Goal: Task Accomplishment & Management: Use online tool/utility

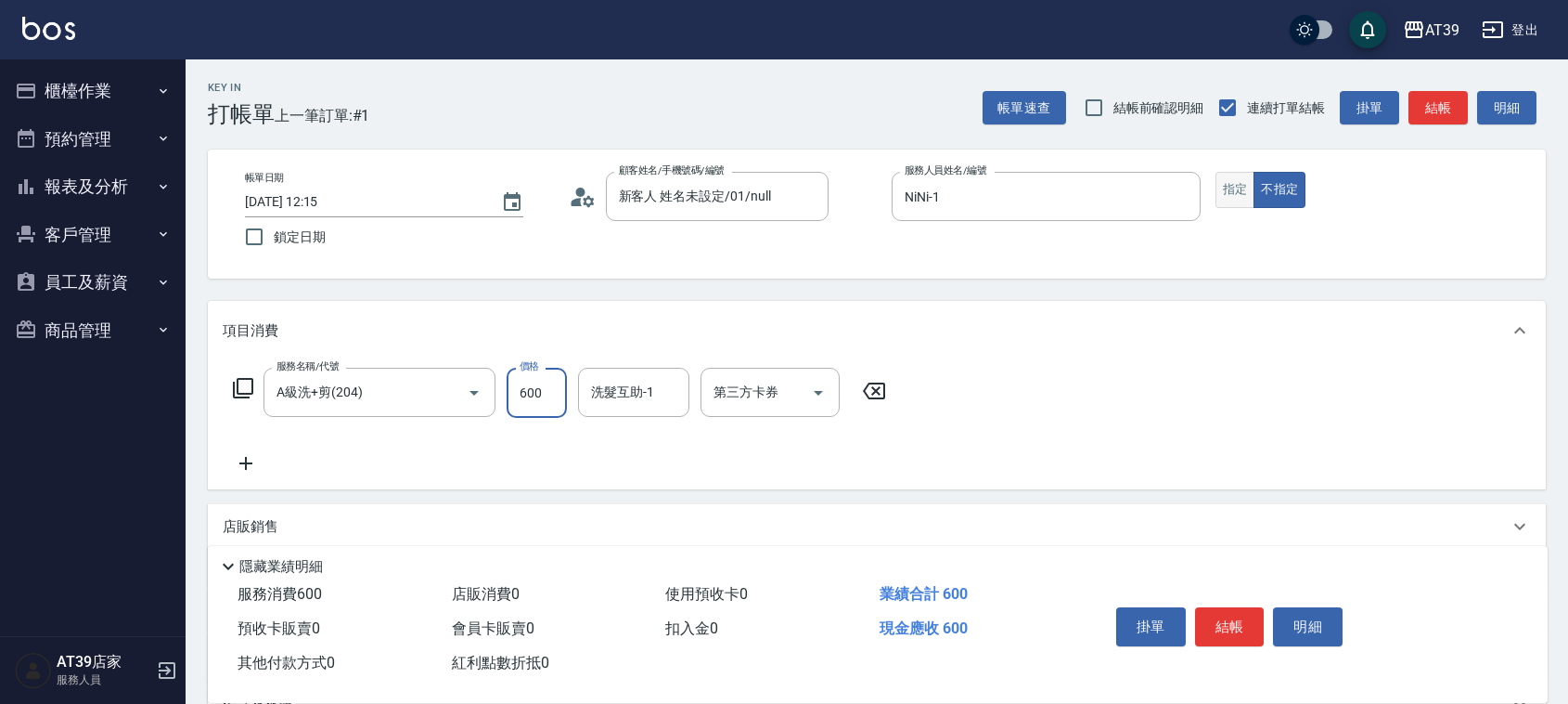
type input "600"
click at [1244, 197] on button "指定" at bounding box center [1236, 189] width 40 height 37
click at [1418, 104] on button "結帳" at bounding box center [1438, 108] width 59 height 35
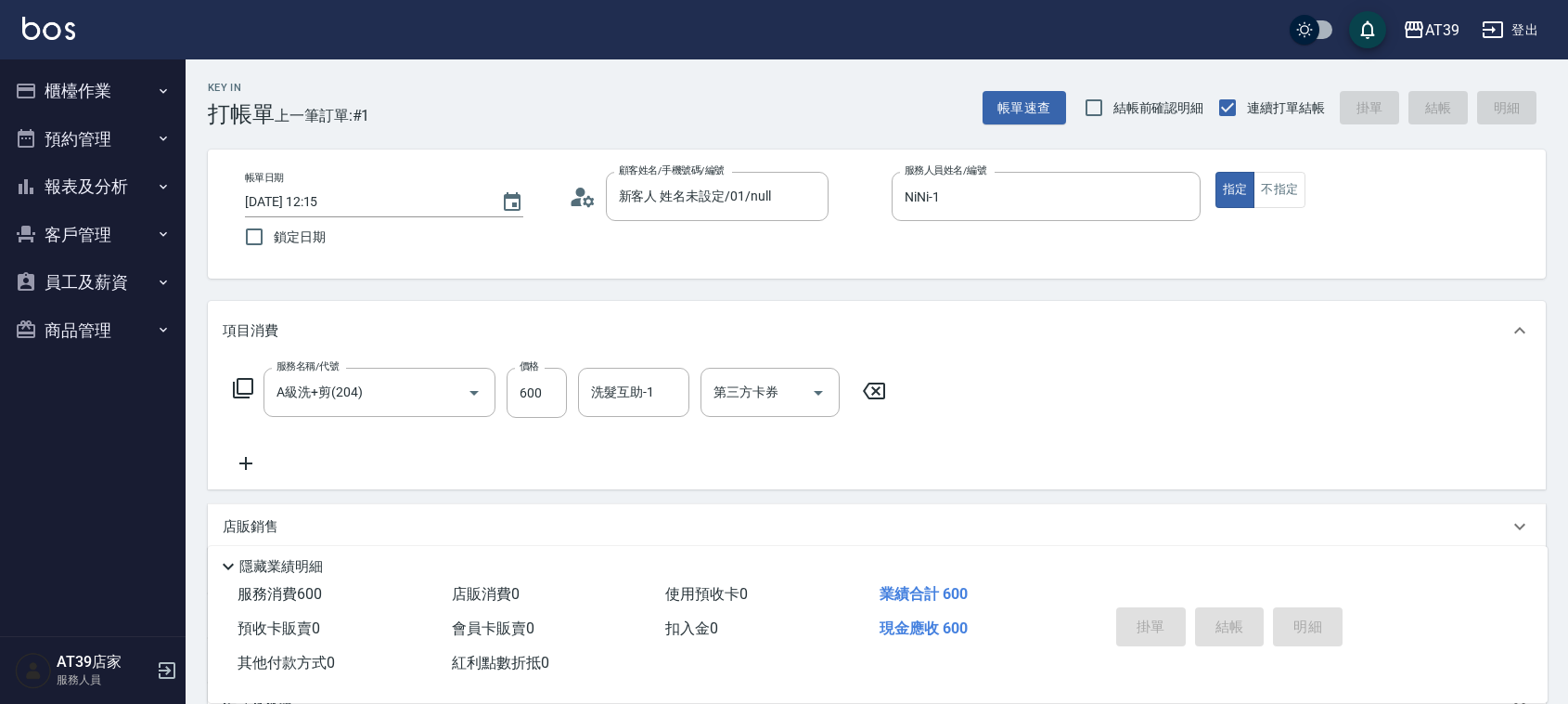
type input "[DATE] 13:35"
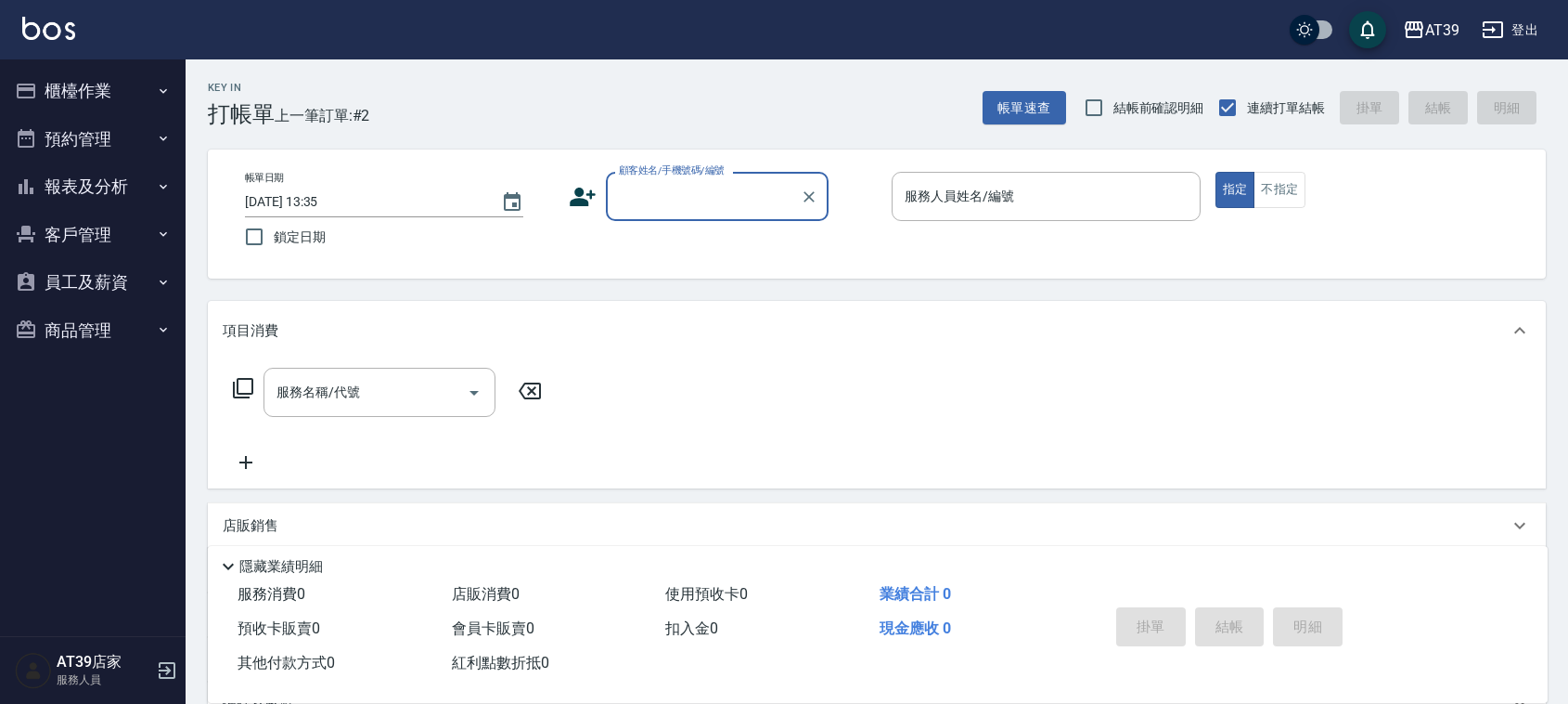
click at [117, 197] on button "報表及分析" at bounding box center [92, 186] width 170 height 49
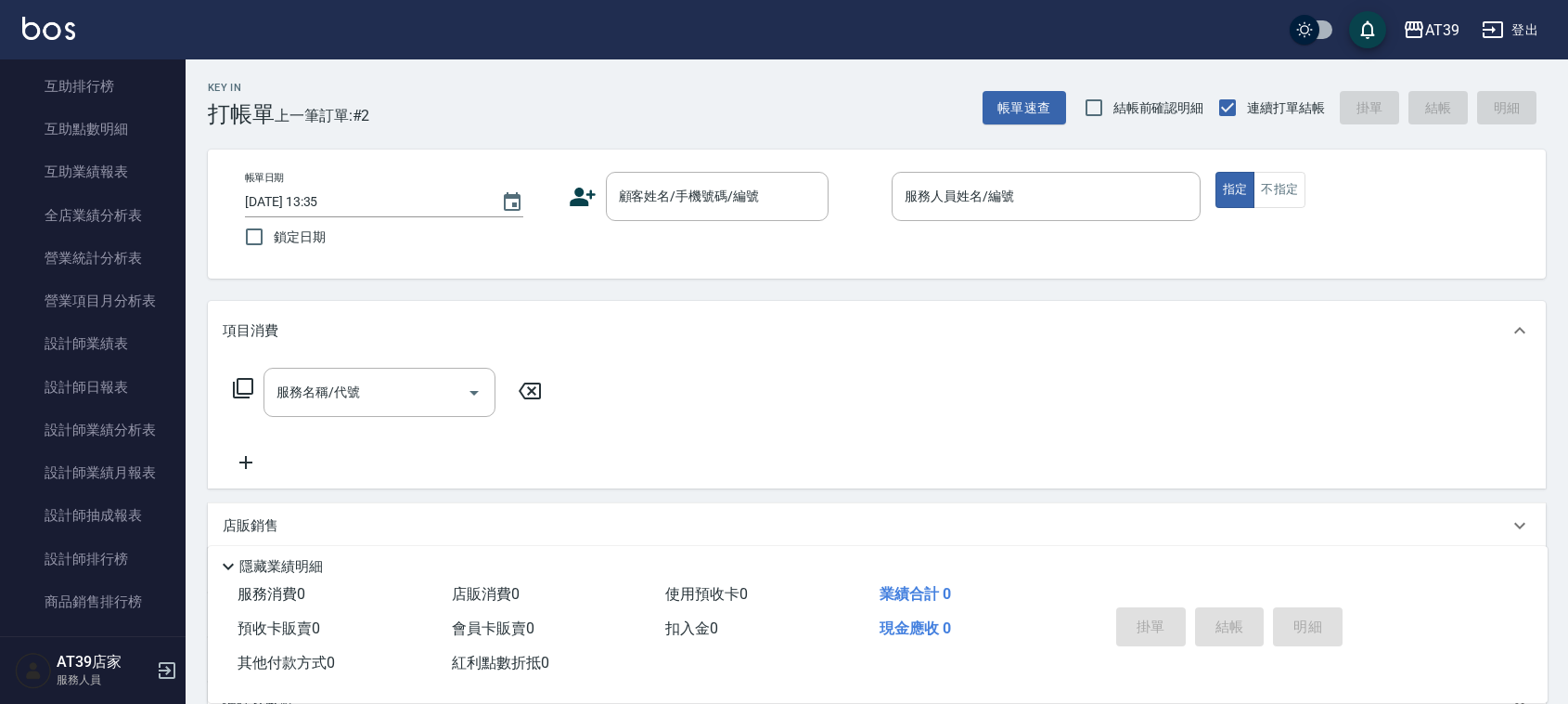
scroll to position [407, 0]
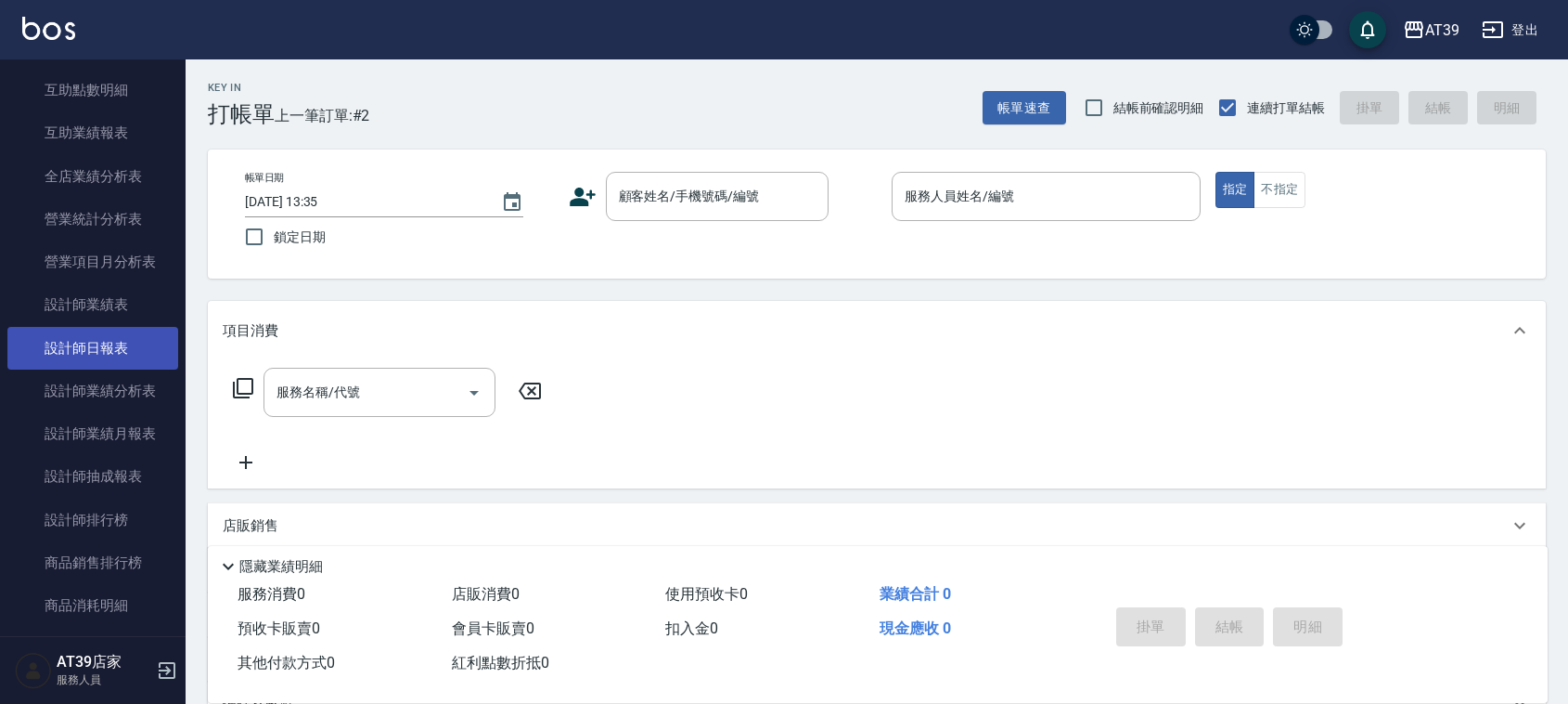
click at [128, 354] on link "設計師日報表" at bounding box center [92, 348] width 170 height 43
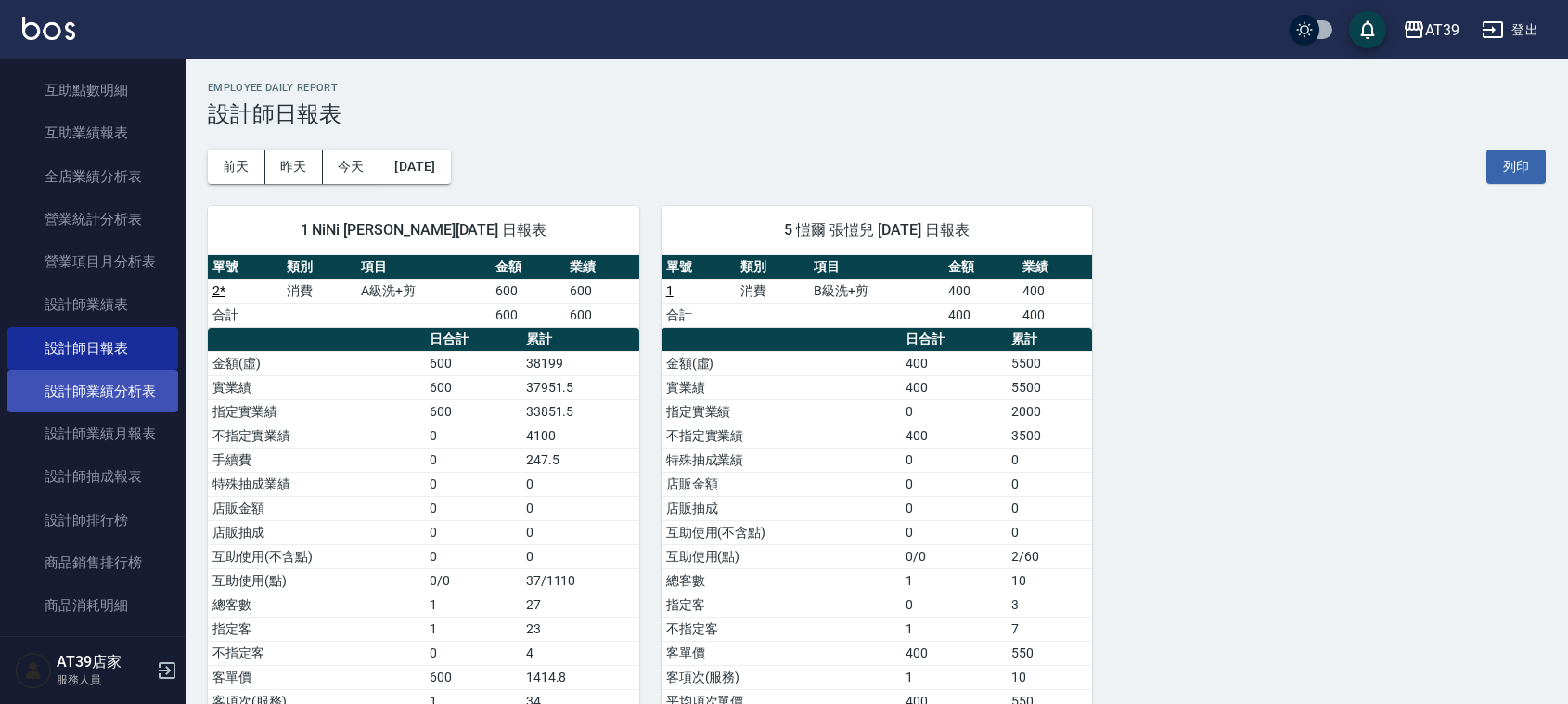
click at [108, 402] on link "設計師業績分析表" at bounding box center [92, 391] width 170 height 43
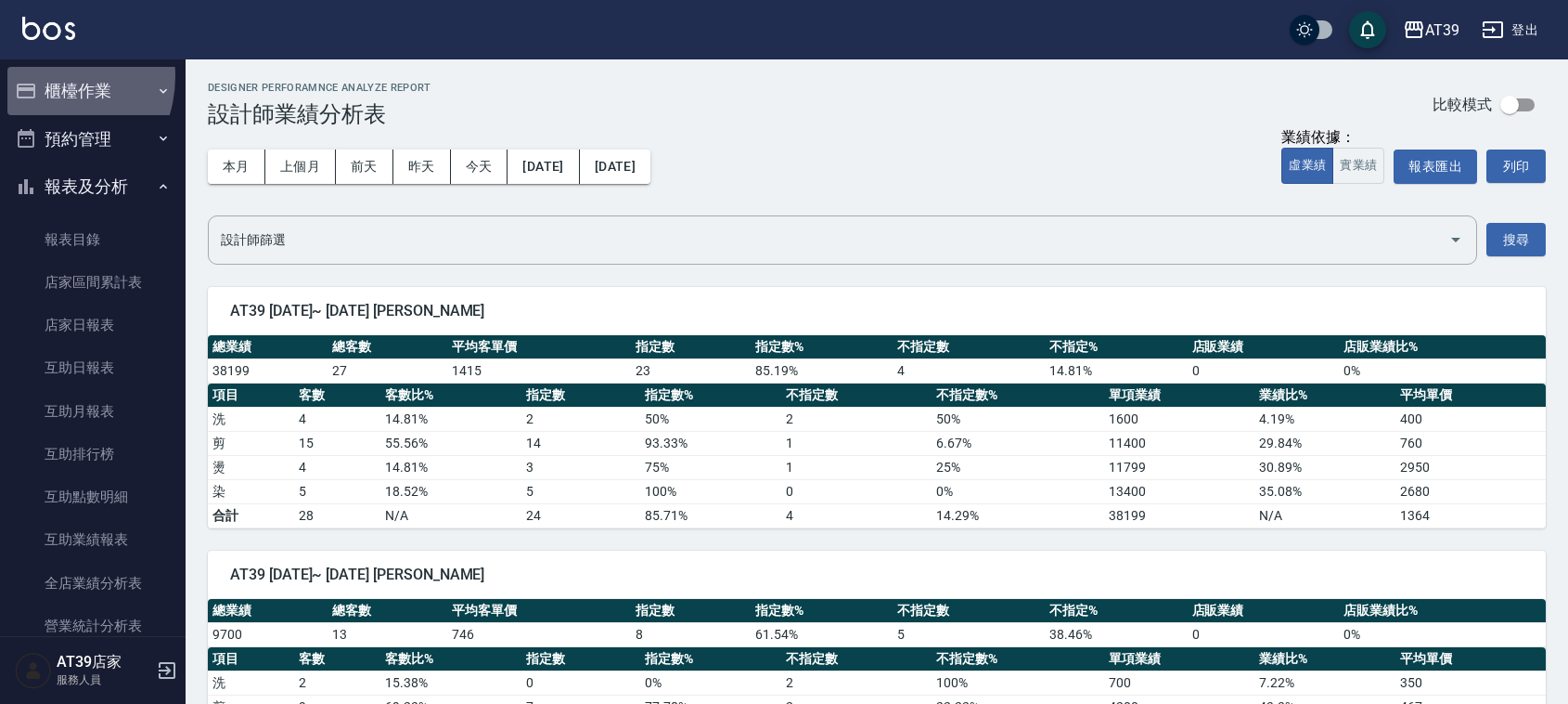
click at [40, 76] on button "櫃檯作業" at bounding box center [92, 90] width 170 height 49
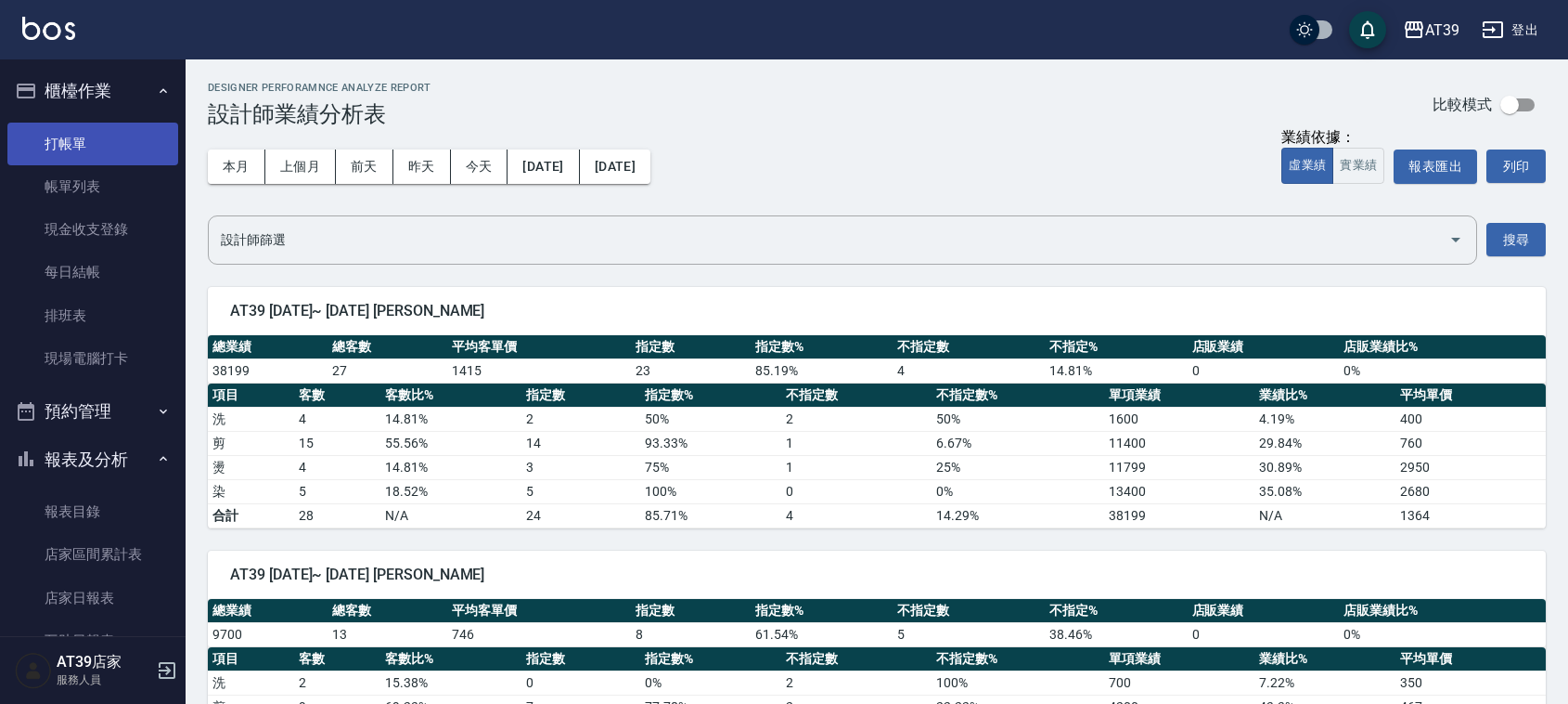
click at [25, 137] on link "打帳單" at bounding box center [92, 144] width 170 height 43
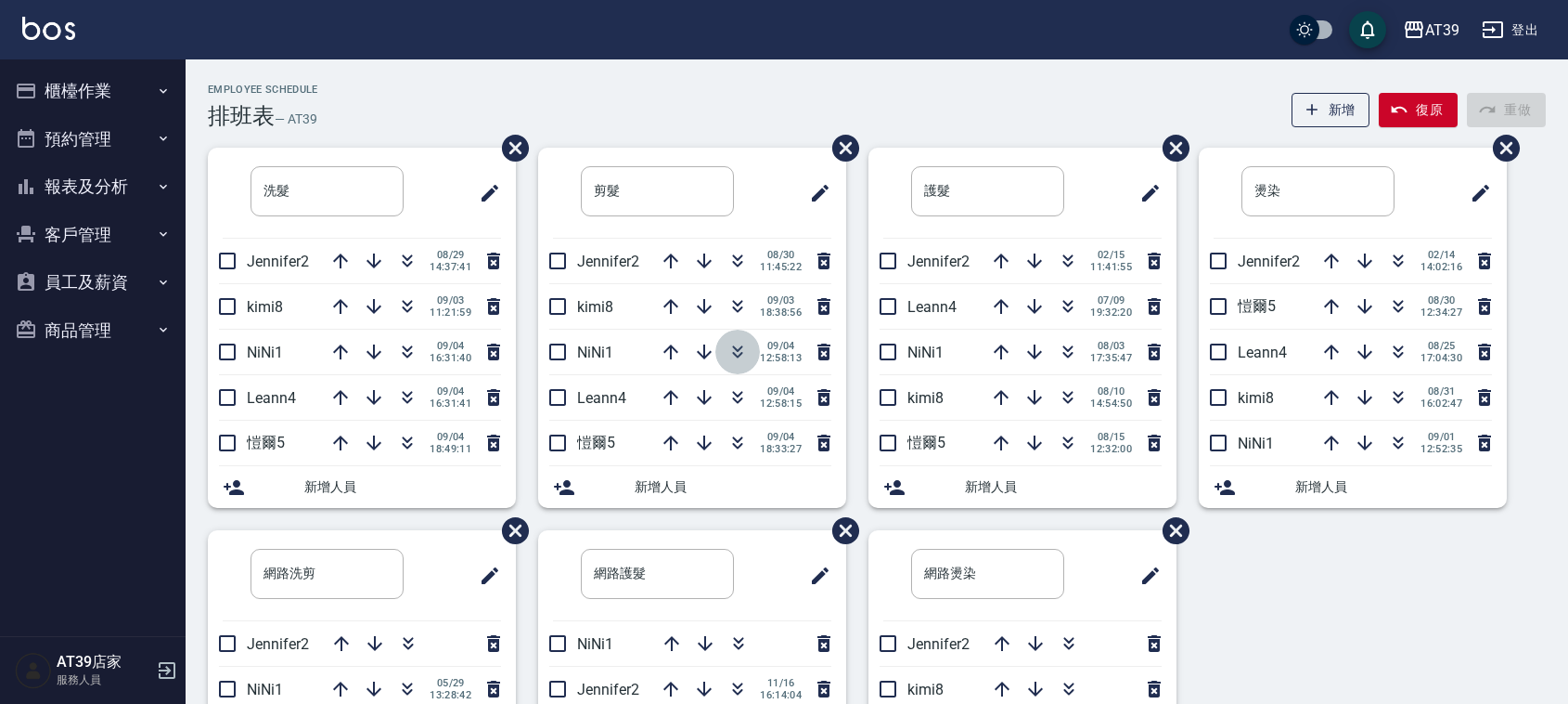
click at [734, 345] on icon "button" at bounding box center [737, 352] width 22 height 22
